Goal: Information Seeking & Learning: Check status

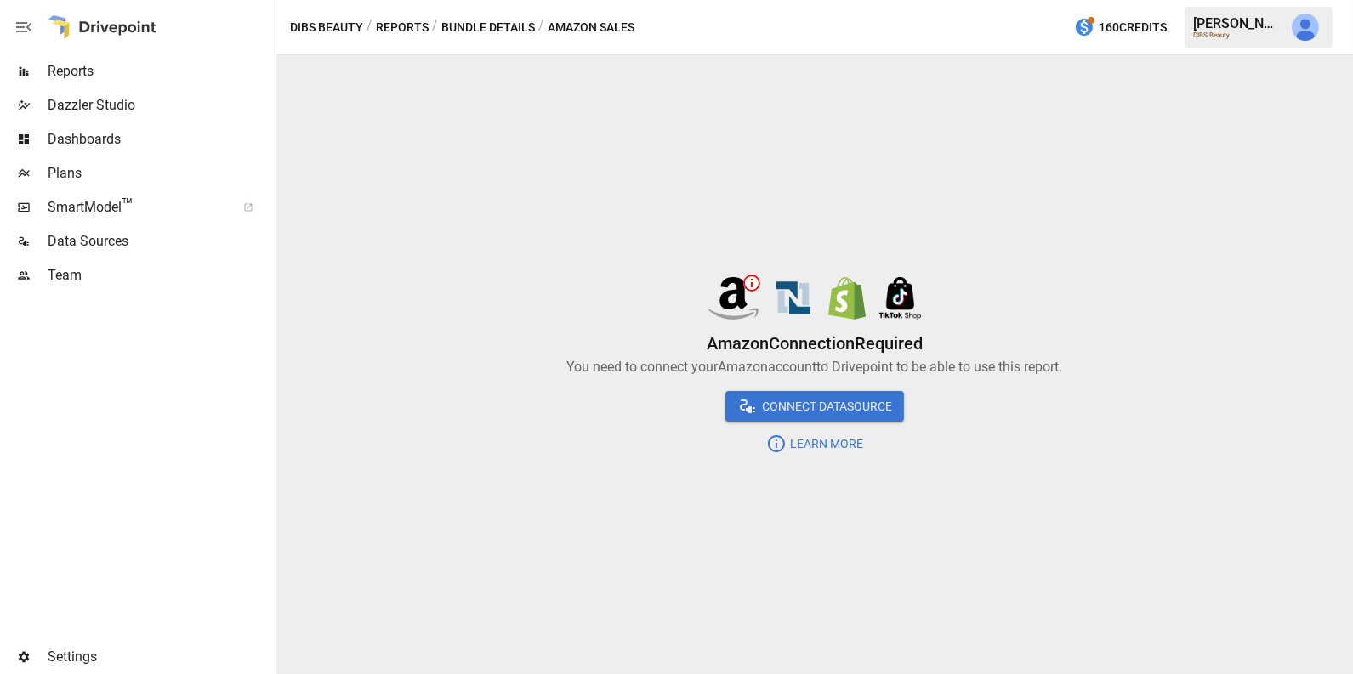
click at [153, 84] on div "Reports" at bounding box center [136, 71] width 272 height 34
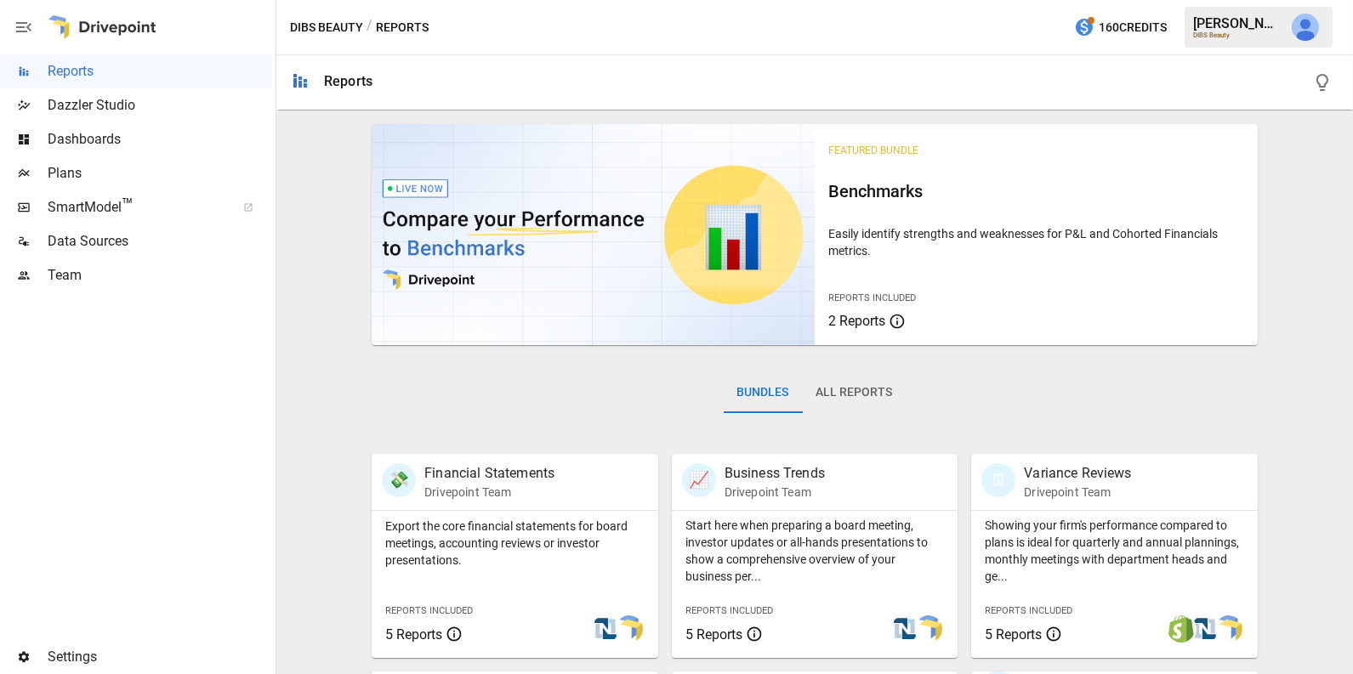
scroll to position [643, 0]
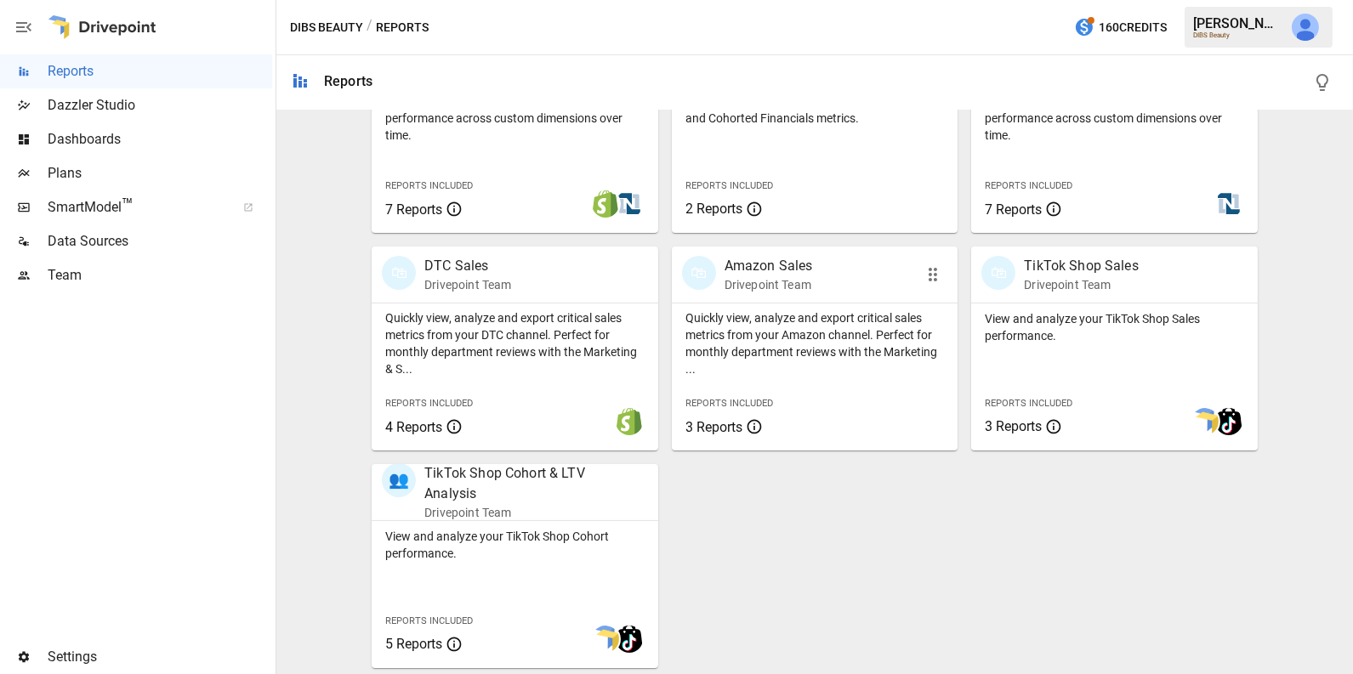
click at [740, 395] on div "Reports Included 3 Reports" at bounding box center [731, 414] width 92 height 46
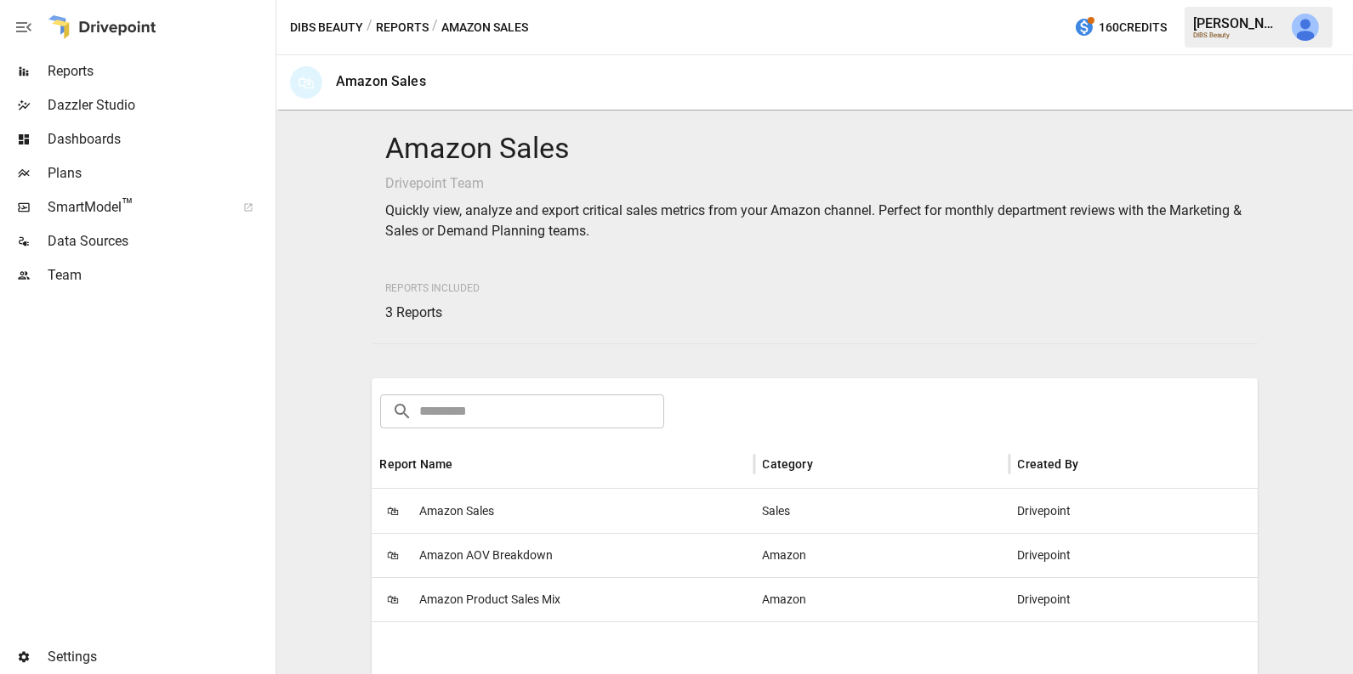
click at [572, 499] on div "🛍 Amazon Sales" at bounding box center [563, 511] width 383 height 44
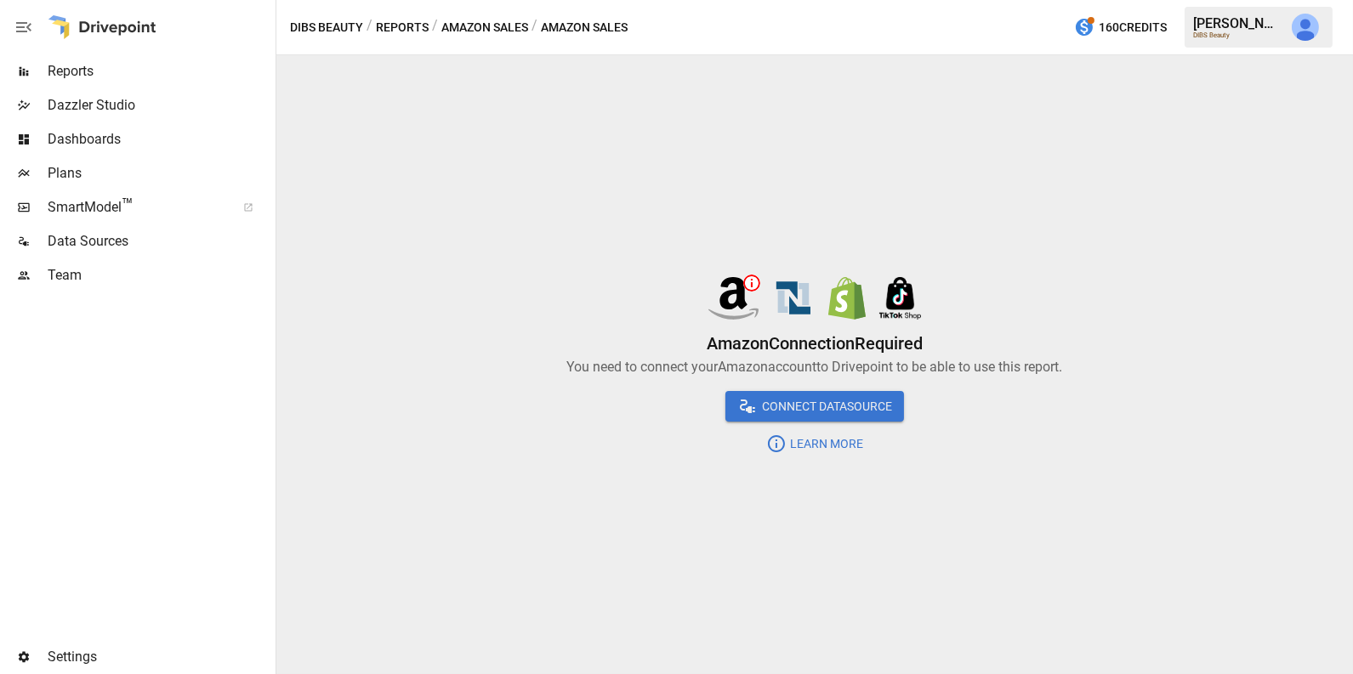
click at [142, 63] on span "Reports" at bounding box center [160, 71] width 224 height 20
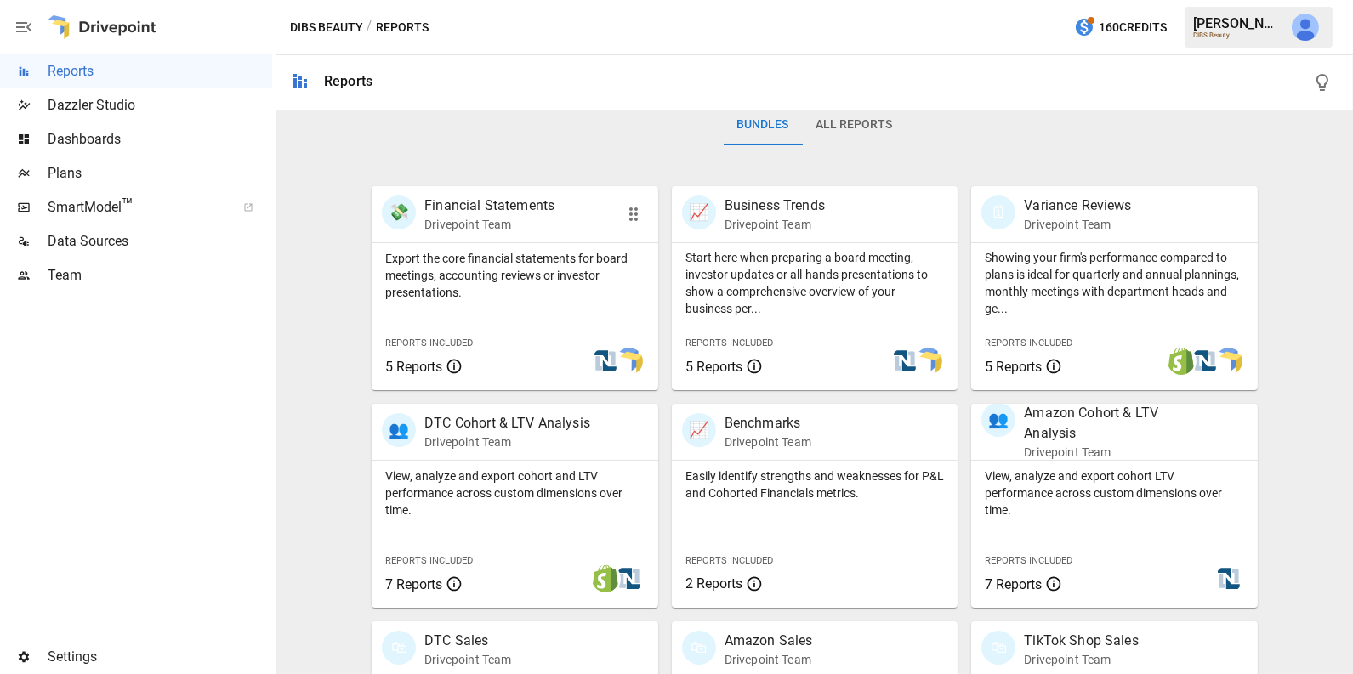
scroll to position [643, 0]
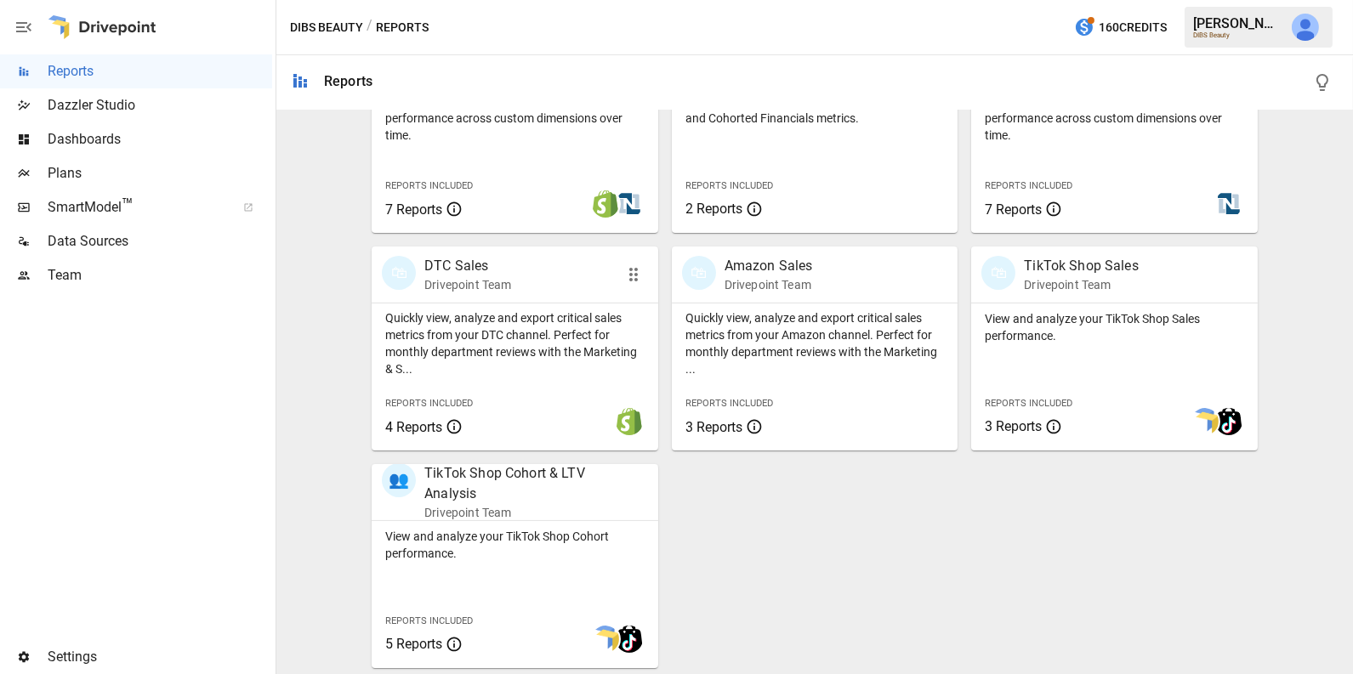
click at [511, 383] on div "Quickly view, analyze and export critical sales metrics from your DTC channel. …" at bounding box center [515, 377] width 286 height 148
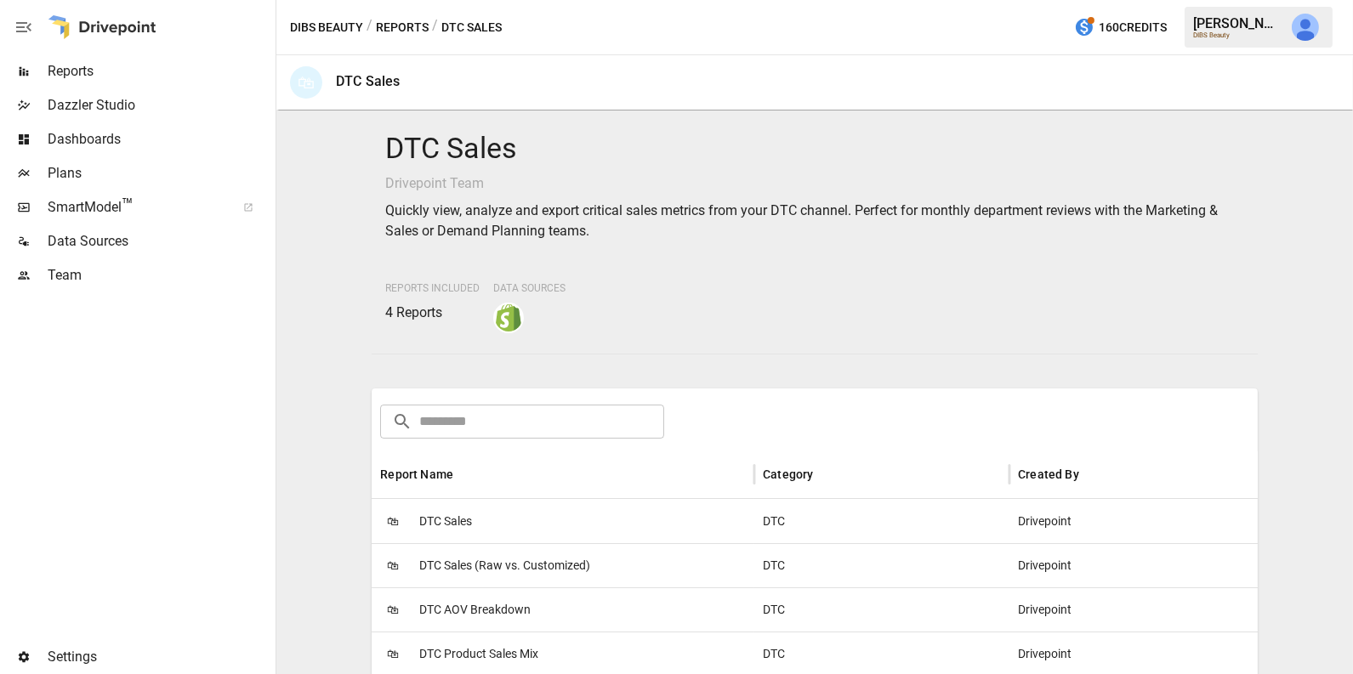
click at [489, 515] on div "🛍 DTC Sales" at bounding box center [563, 521] width 383 height 44
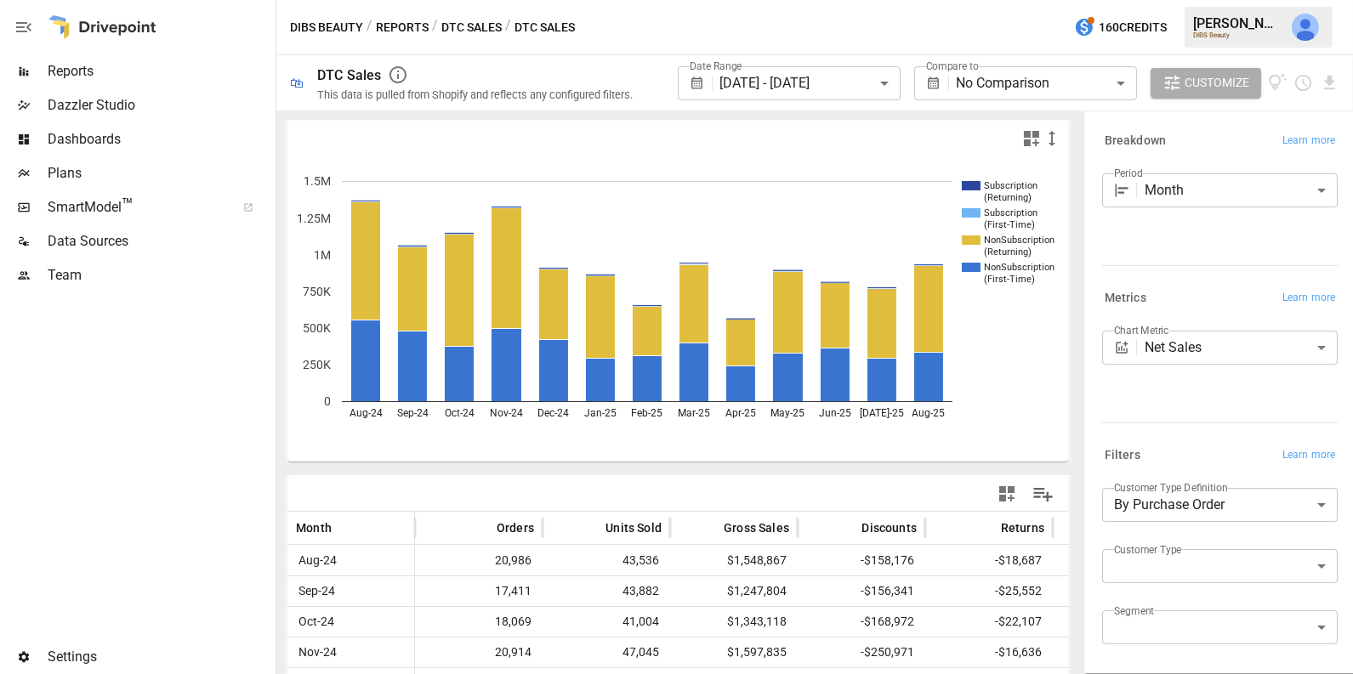
click at [1308, 21] on img "Julie Wilton" at bounding box center [1304, 27] width 27 height 27
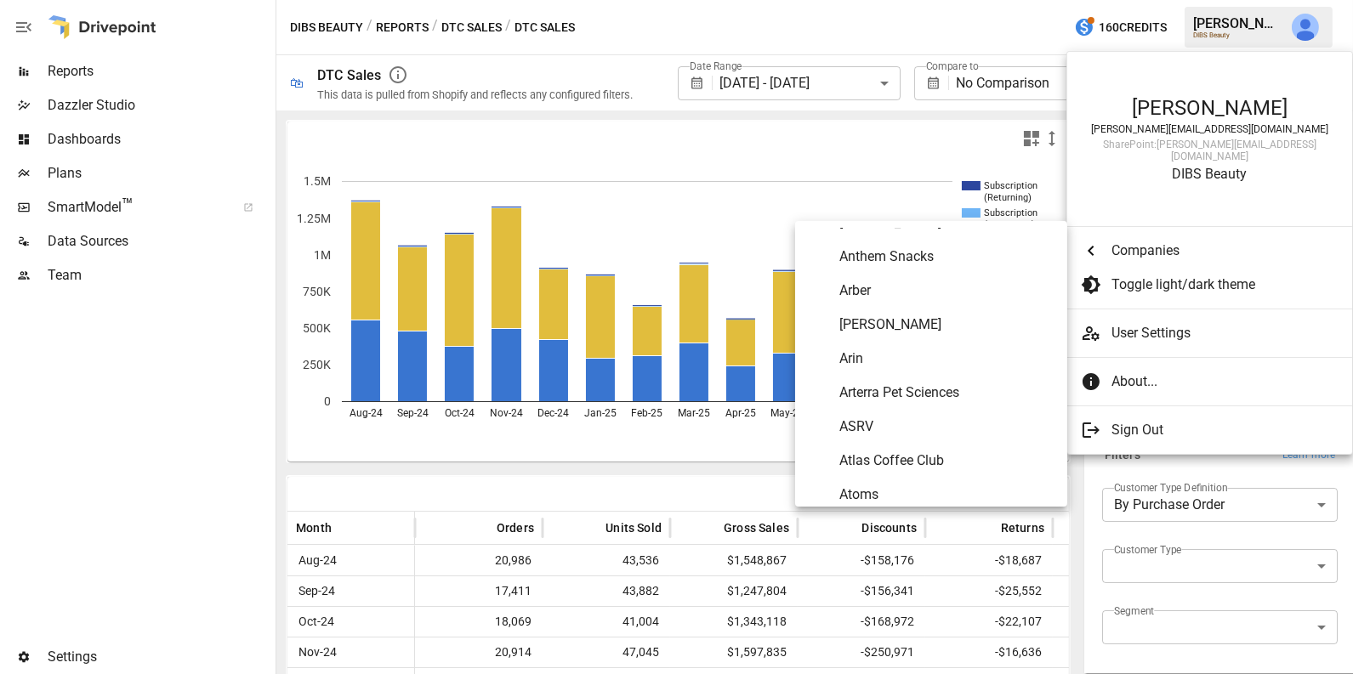
scroll to position [349, 0]
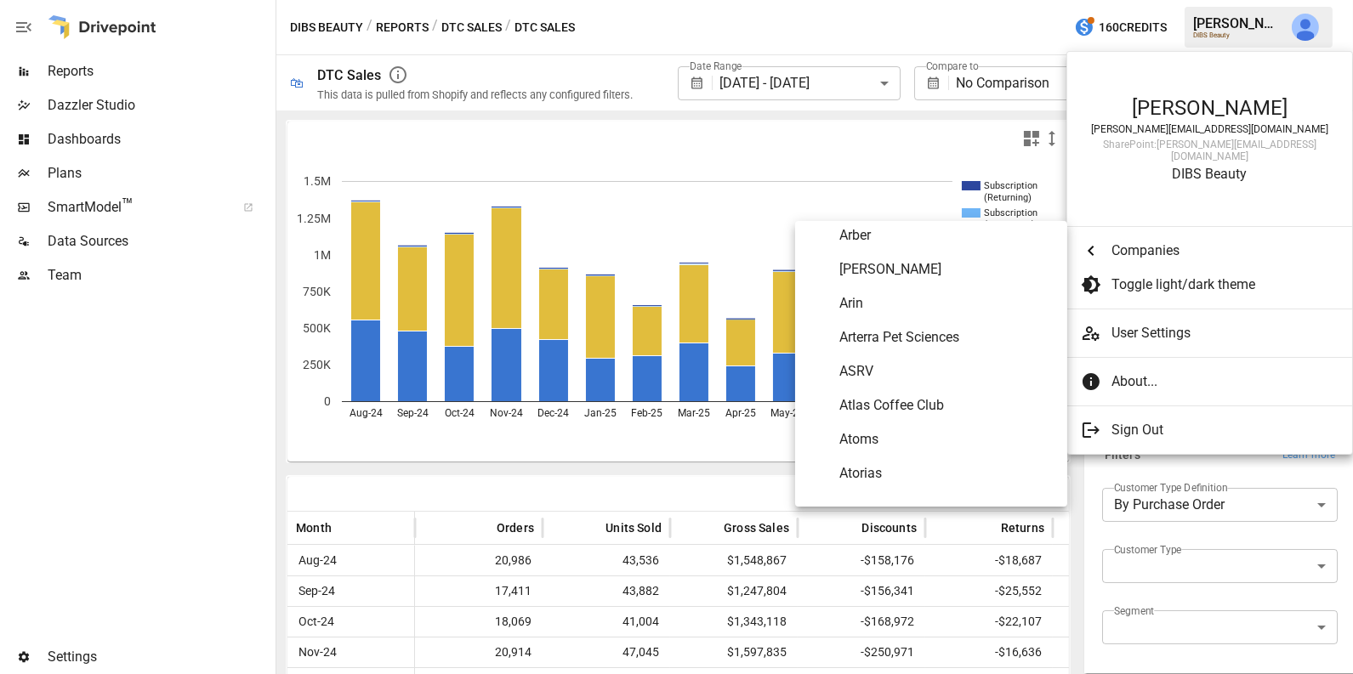
click at [886, 405] on span "Atlas Coffee Club" at bounding box center [946, 405] width 214 height 20
